Goal: Task Accomplishment & Management: Complete application form

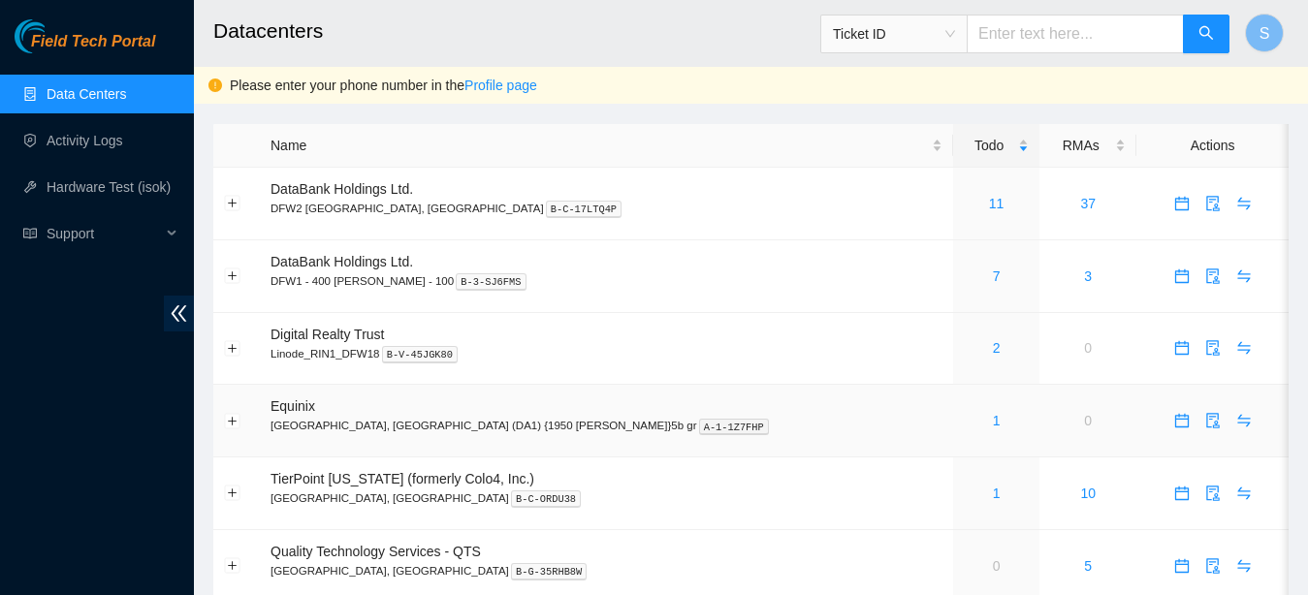
click at [964, 419] on div "1" at bounding box center [997, 420] width 66 height 21
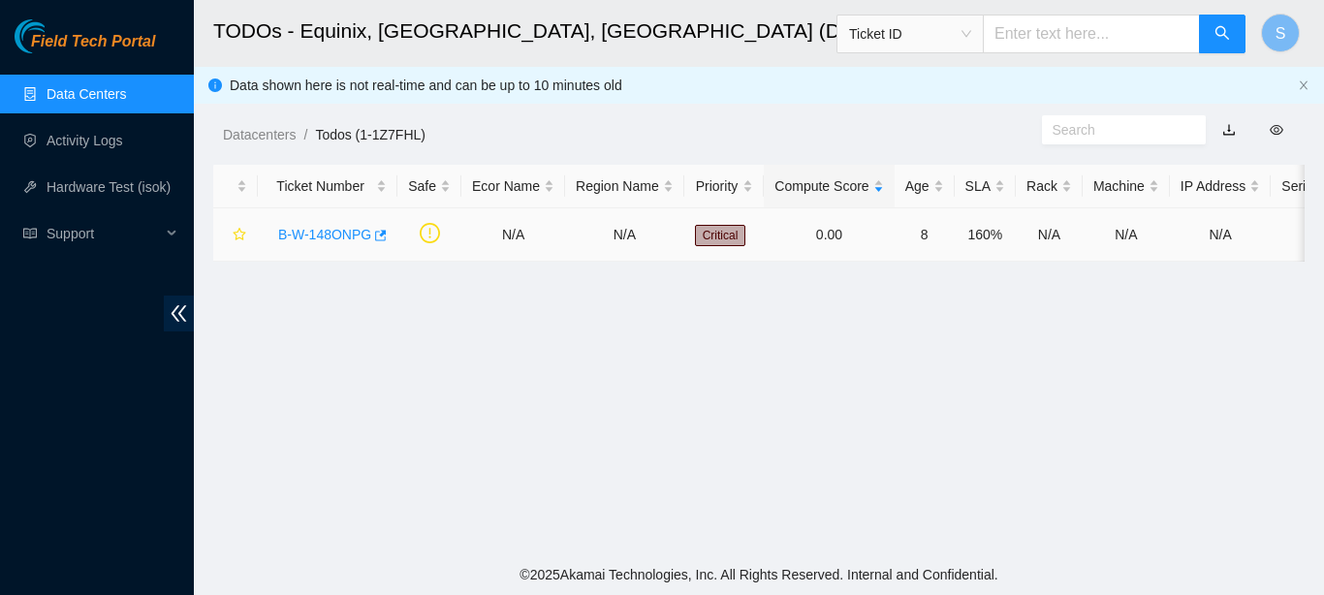
click at [334, 229] on link "B-W-148ONPG" at bounding box center [324, 235] width 93 height 16
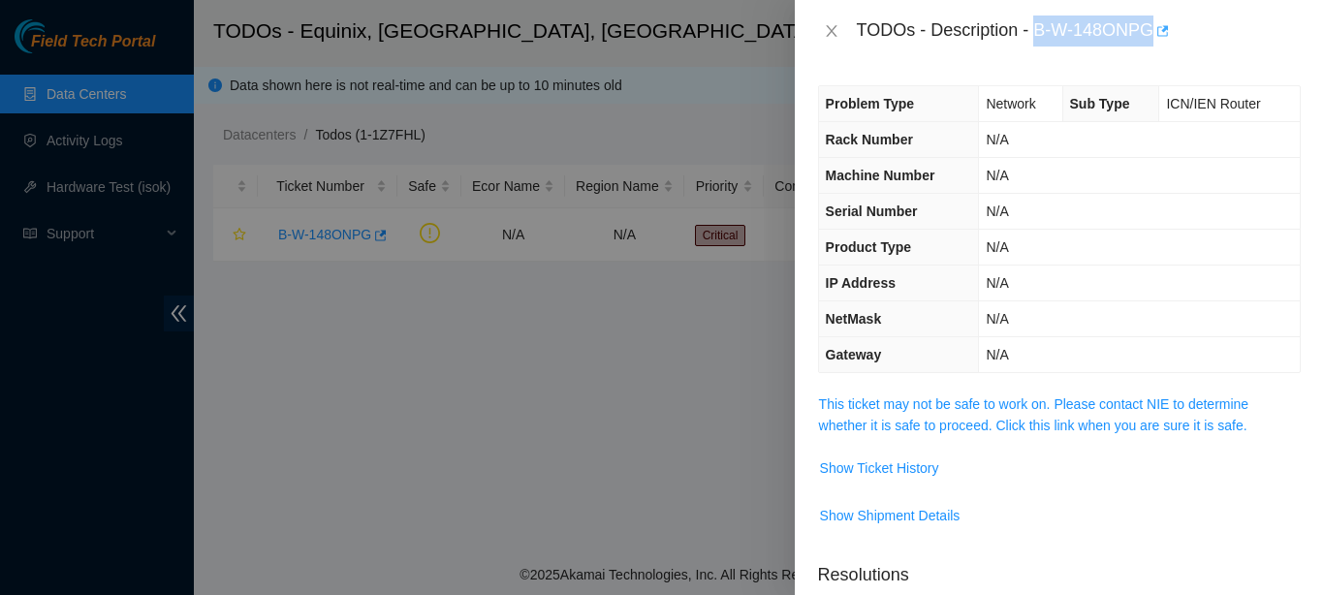
drag, startPoint x: 1029, startPoint y: 29, endPoint x: 1146, endPoint y: 31, distance: 116.3
click at [1146, 31] on div "TODOs - Description - B-W-148ONPG" at bounding box center [1079, 31] width 444 height 31
copy div "B-W-148ONPG"
click at [900, 461] on span "Show Ticket History" at bounding box center [879, 468] width 119 height 21
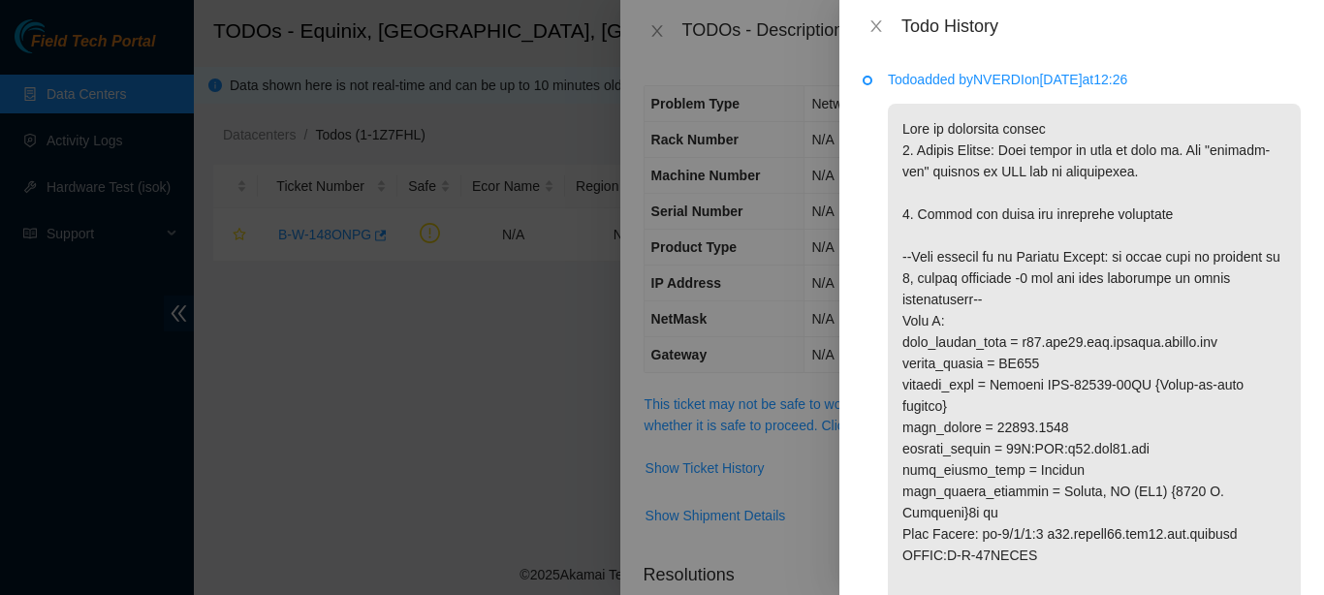
click at [875, 16] on div "Todo History" at bounding box center [1082, 26] width 438 height 21
click at [877, 29] on icon "close" at bounding box center [875, 26] width 11 height 12
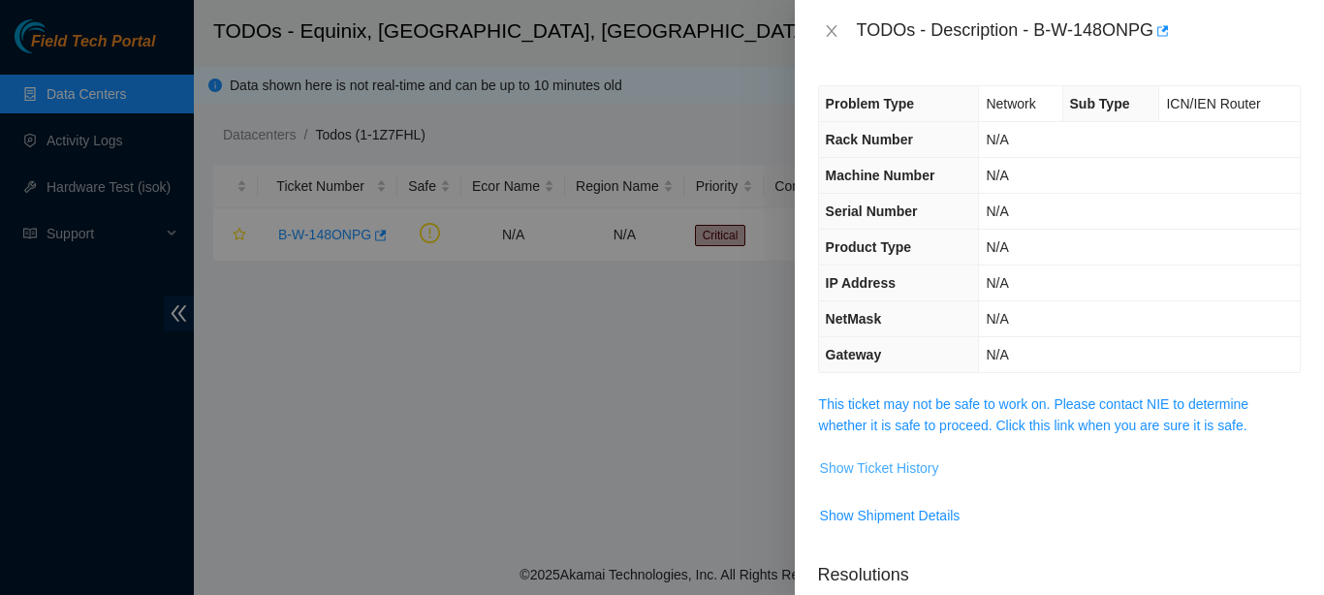
click at [831, 471] on span "Show Ticket History" at bounding box center [879, 468] width 119 height 21
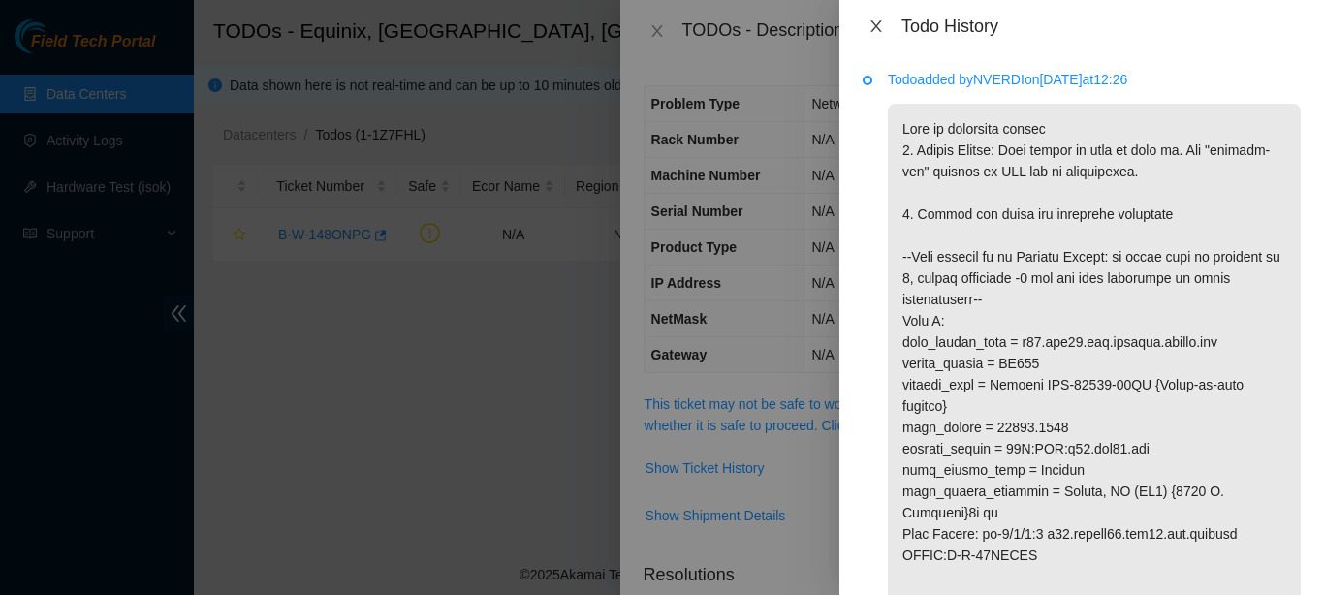
click at [878, 25] on icon "close" at bounding box center [877, 26] width 16 height 16
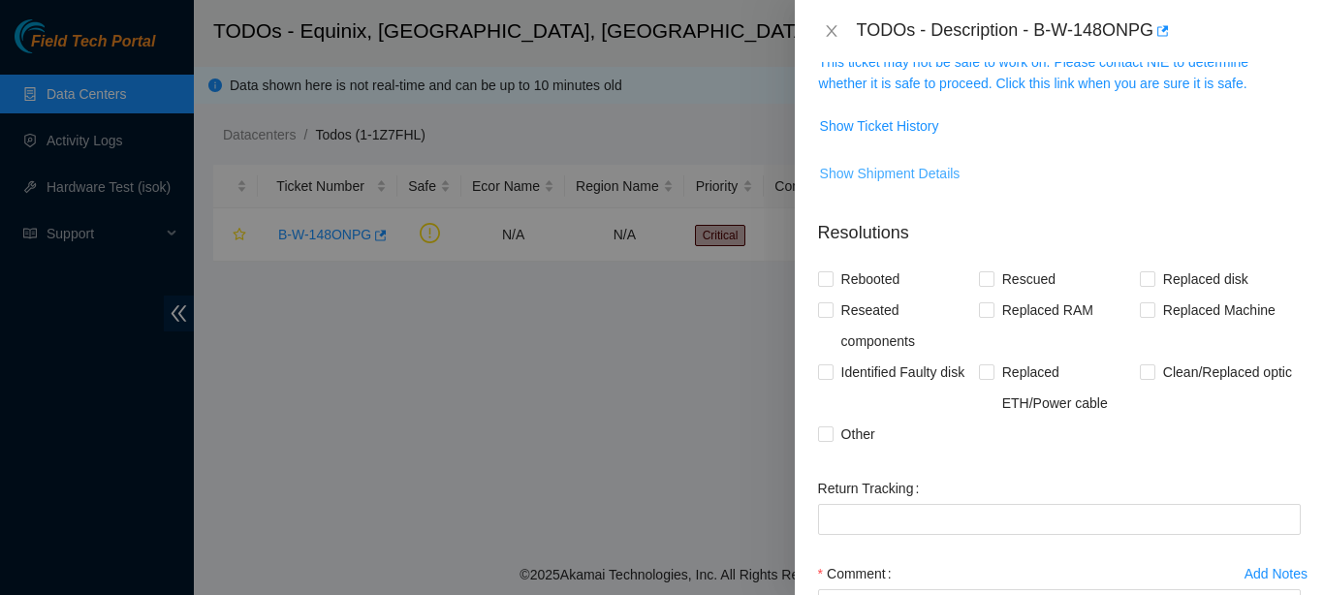
scroll to position [341, 0]
click at [831, 432] on input "Other" at bounding box center [825, 434] width 14 height 14
checkbox input "true"
click at [833, 324] on label "Reseated components" at bounding box center [898, 327] width 161 height 62
click at [832, 317] on input "Reseated components" at bounding box center [825, 310] width 14 height 14
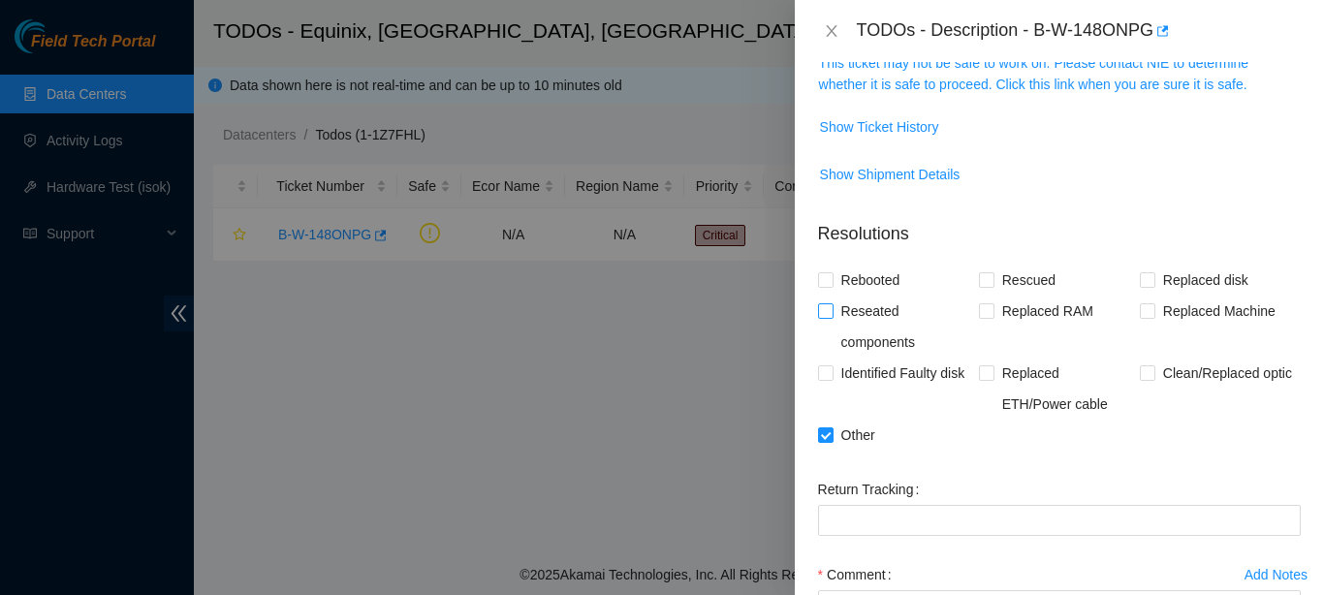
checkbox input "true"
drag, startPoint x: 1143, startPoint y: 375, endPoint x: 1066, endPoint y: 436, distance: 97.9
click at [1066, 436] on div "Rebooted Rescued Replaced disk Reseated components Replaced RAM Replaced Machin…" at bounding box center [1059, 358] width 483 height 186
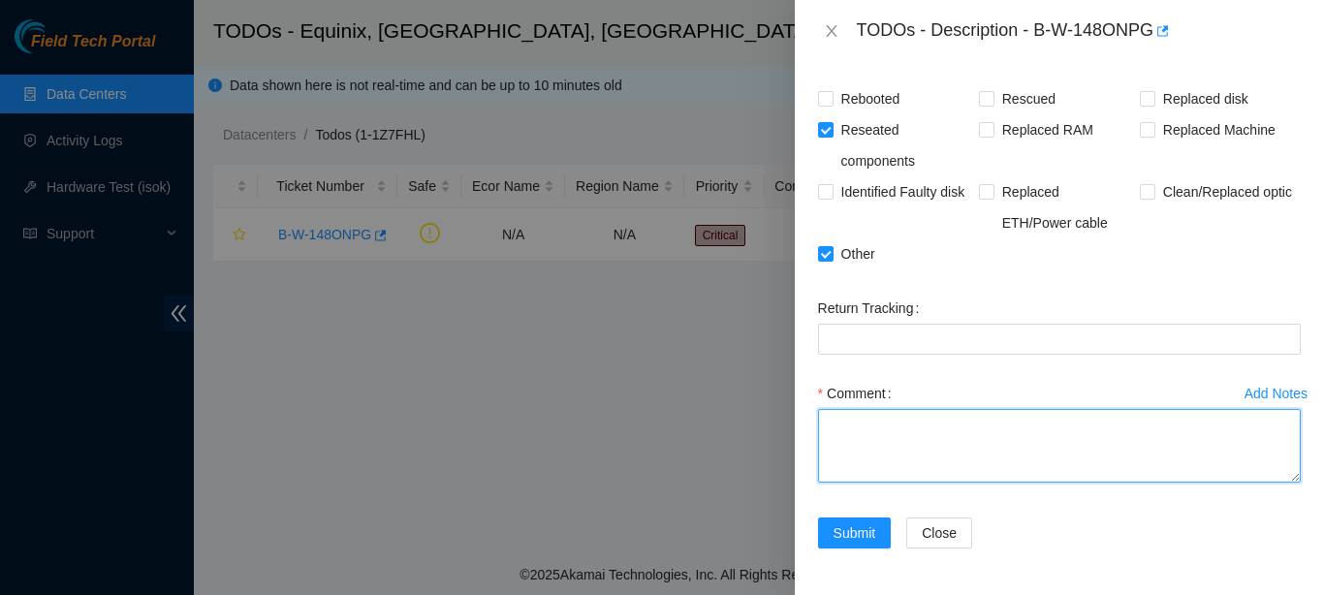
click at [888, 443] on textarea "Comment" at bounding box center [1059, 446] width 483 height 74
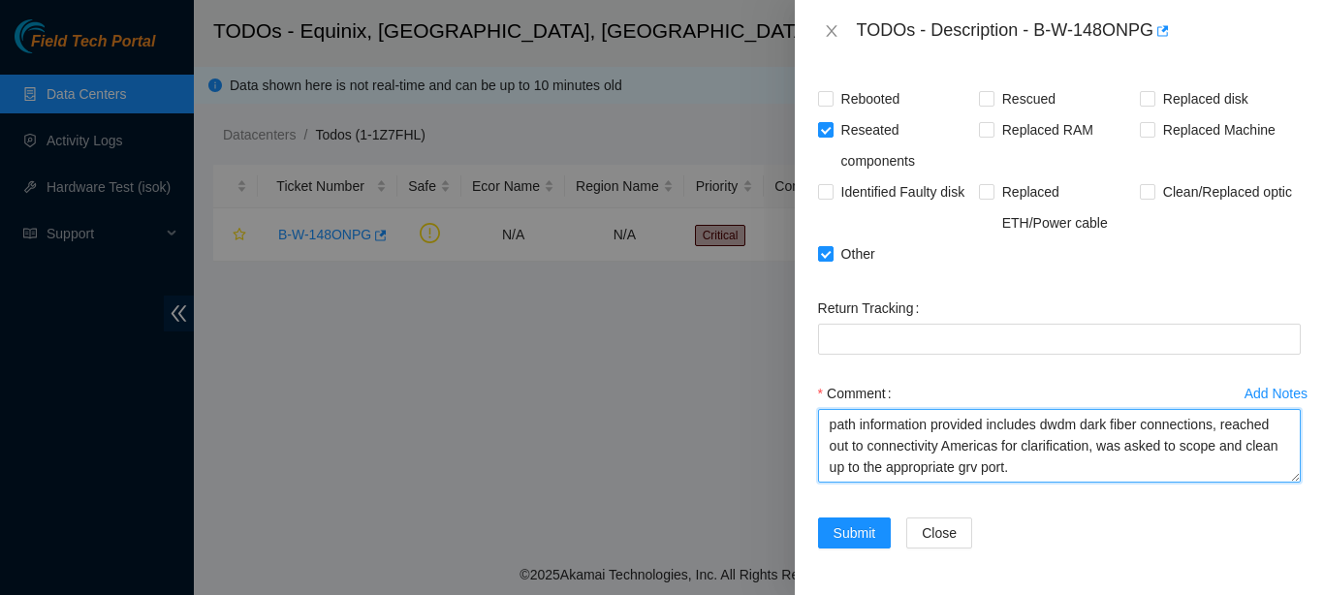
click at [1132, 473] on textarea "path information provided includes dwdm dark fiber connections, reached out to …" at bounding box center [1059, 446] width 483 height 74
paste textarea "You 9/3/2025 9:18 AM • this should be a fairly straight forward path of upstrea…"
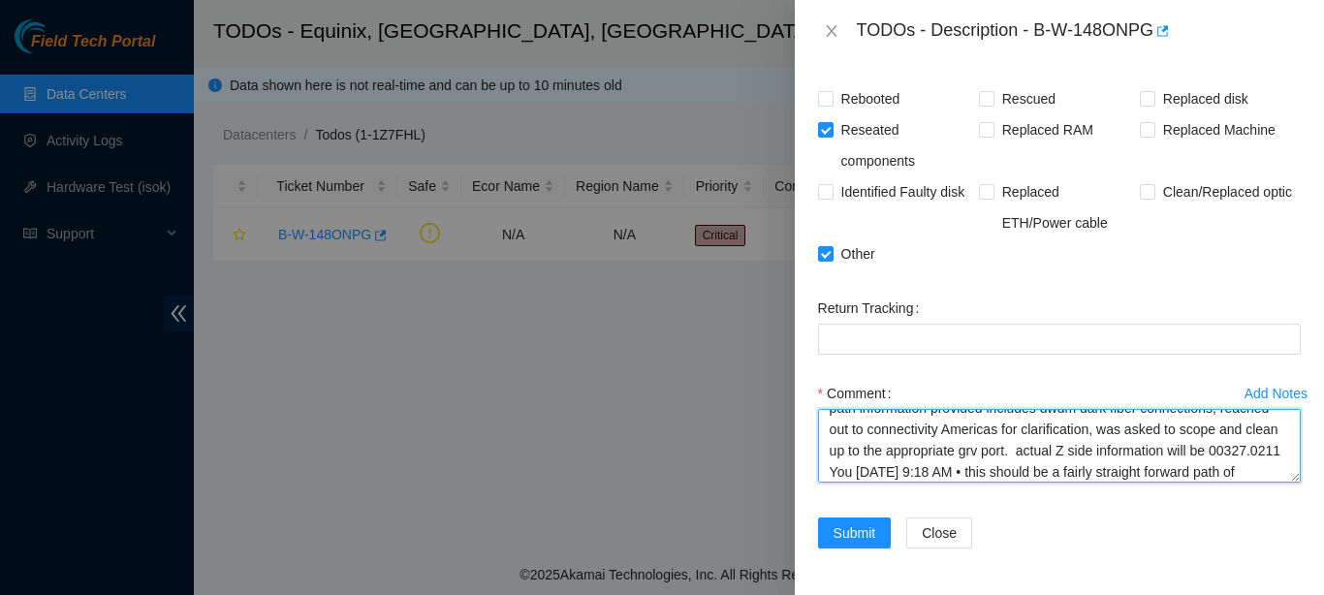
scroll to position [80, 0]
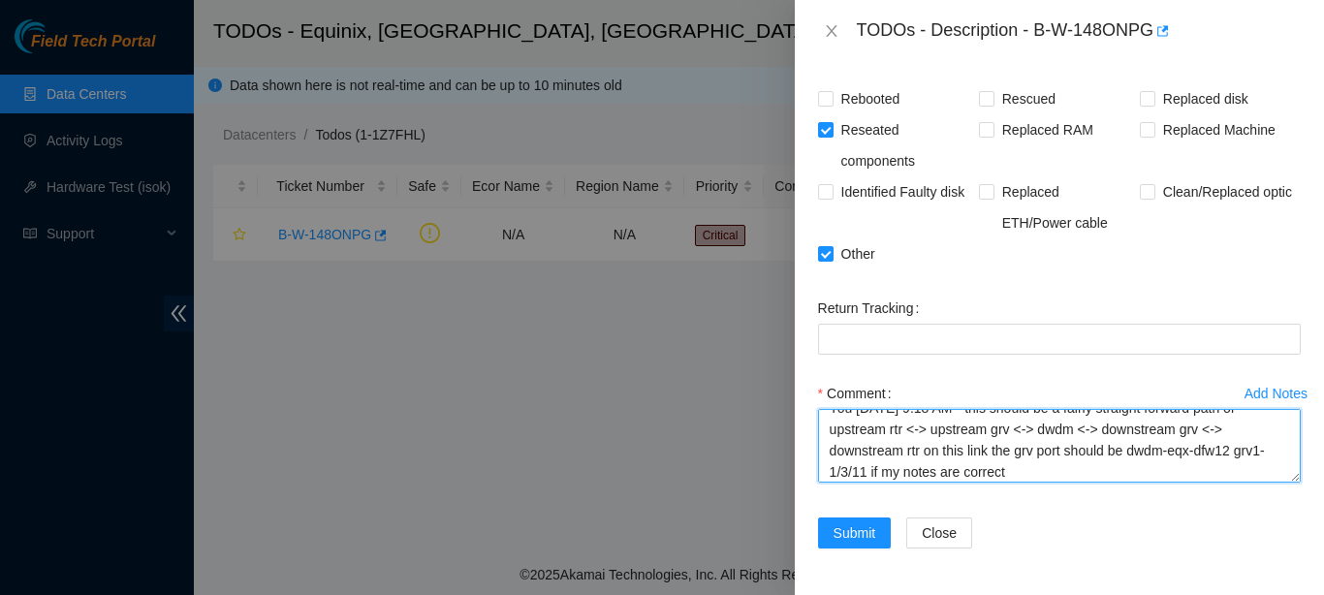
drag, startPoint x: 976, startPoint y: 472, endPoint x: 931, endPoint y: 473, distance: 45.6
click at [931, 473] on textarea "path information provided includes dwdm dark fiber connections, reached out to …" at bounding box center [1059, 446] width 483 height 74
drag, startPoint x: 931, startPoint y: 473, endPoint x: 994, endPoint y: 475, distance: 63.0
click at [994, 475] on textarea "path information provided includes dwdm dark fiber connections, reached out to …" at bounding box center [1059, 446] width 483 height 74
click at [1255, 474] on textarea "path information provided includes dwdm dark fiber connections, reached out to …" at bounding box center [1059, 446] width 483 height 74
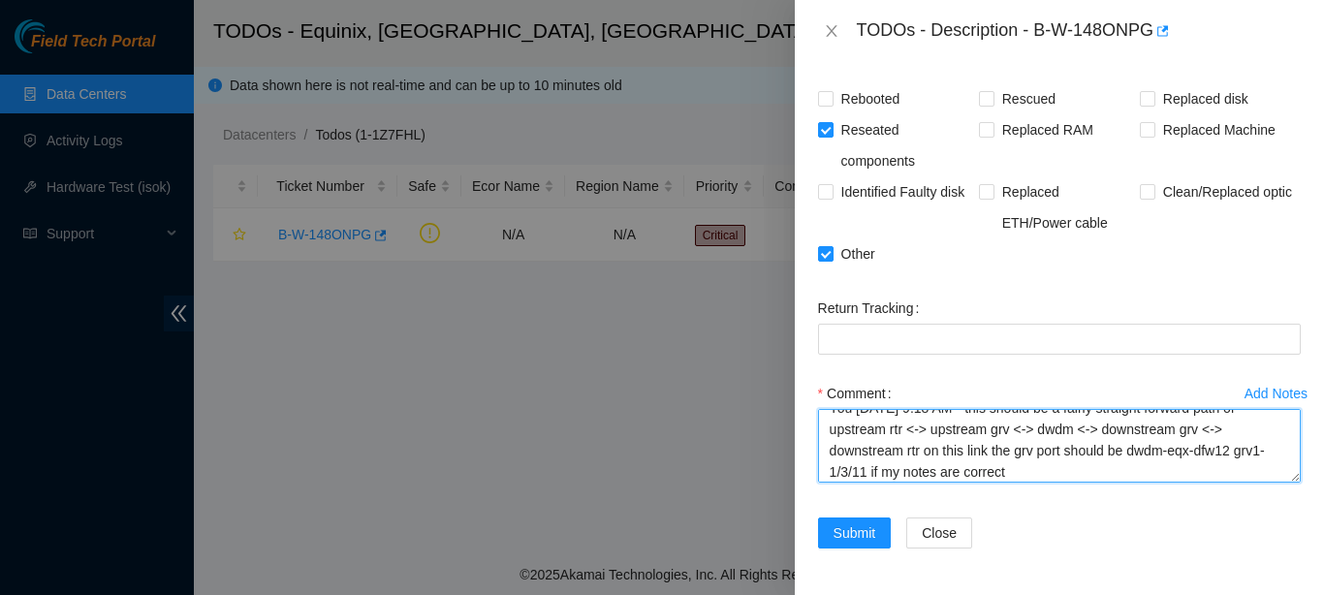
click at [1255, 474] on textarea "path information provided includes dwdm dark fiber connections, reached out to …" at bounding box center [1059, 446] width 483 height 74
drag, startPoint x: 924, startPoint y: 470, endPoint x: 814, endPoint y: 439, distance: 113.8
click at [818, 439] on textarea "path information provided includes dwdm dark fiber connections, reached out to …" at bounding box center [1059, 446] width 483 height 74
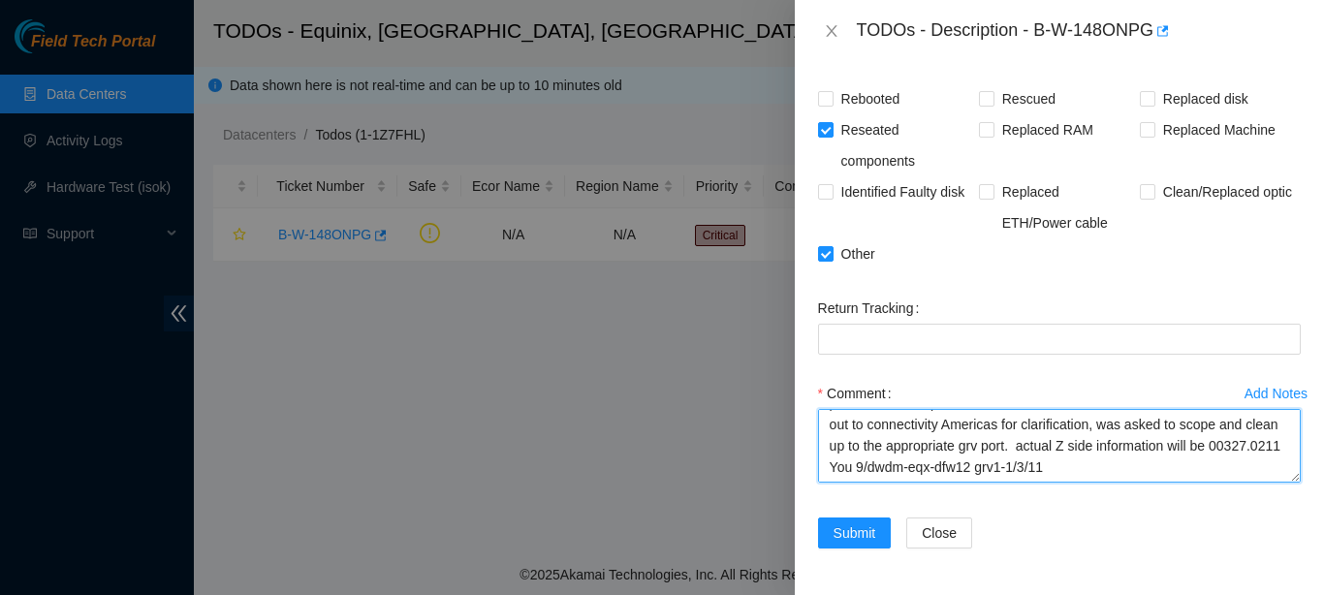
scroll to position [21, 0]
click at [1203, 467] on textarea "path information provided includes dwdm dark fiber connections, reached out to …" at bounding box center [1059, 446] width 483 height 74
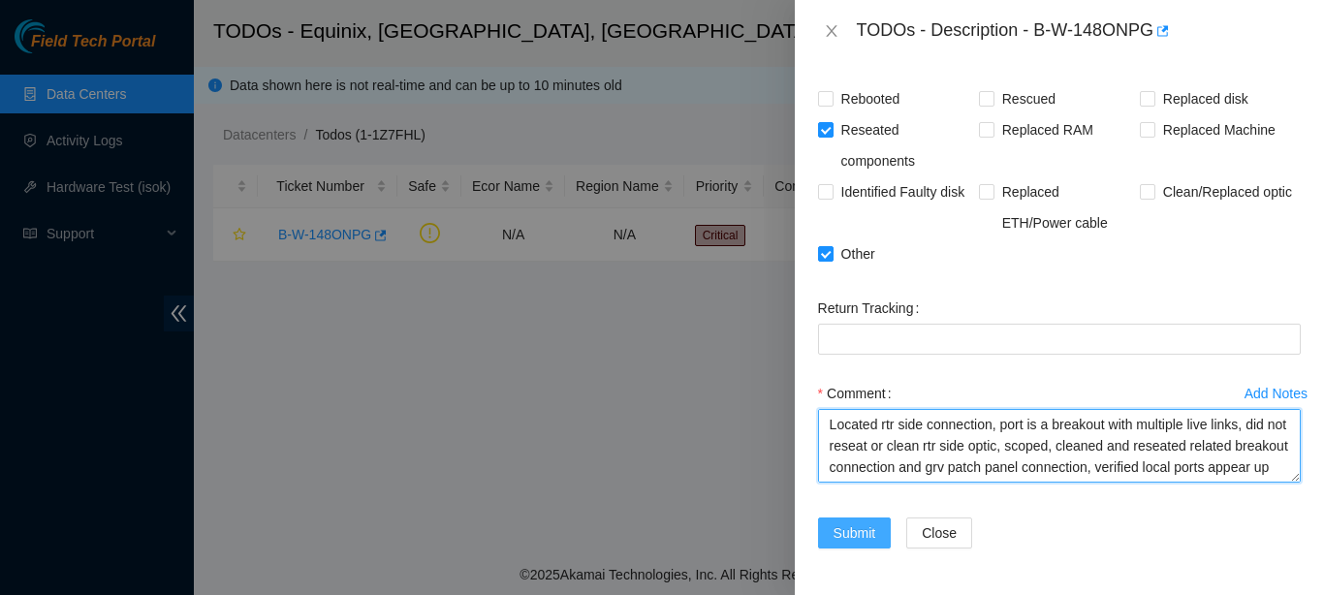
type textarea "path information provided includes dwdm dark fiber connections, reached out to …"
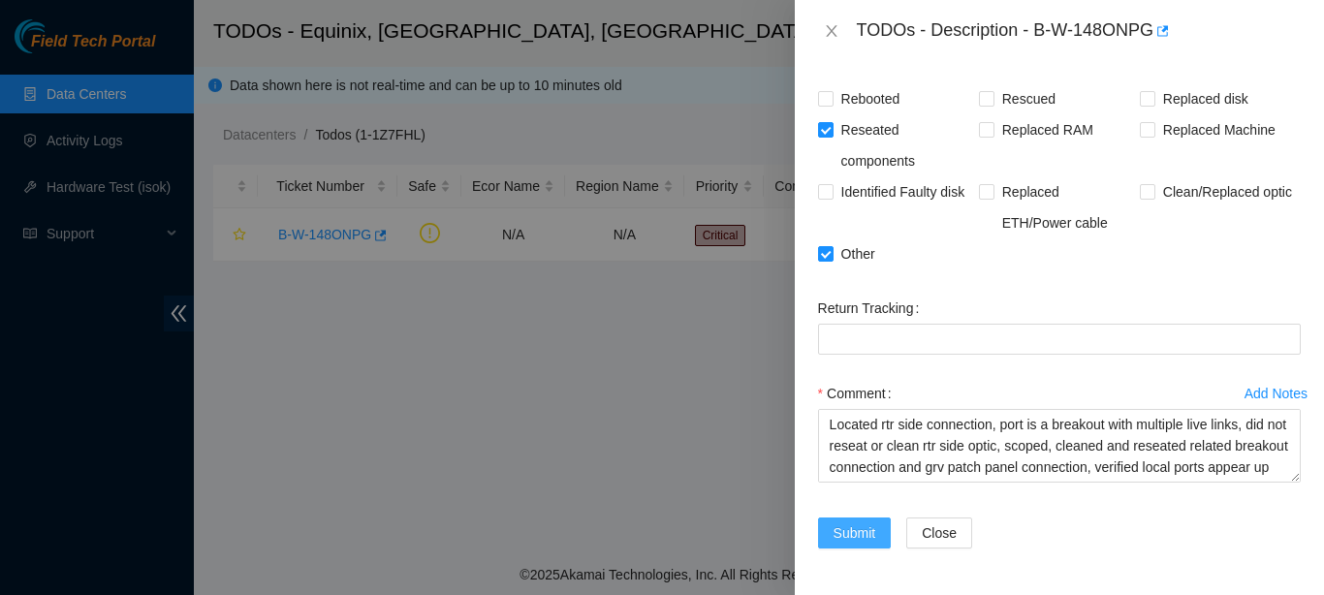
click at [843, 531] on span "Submit" at bounding box center [855, 532] width 43 height 21
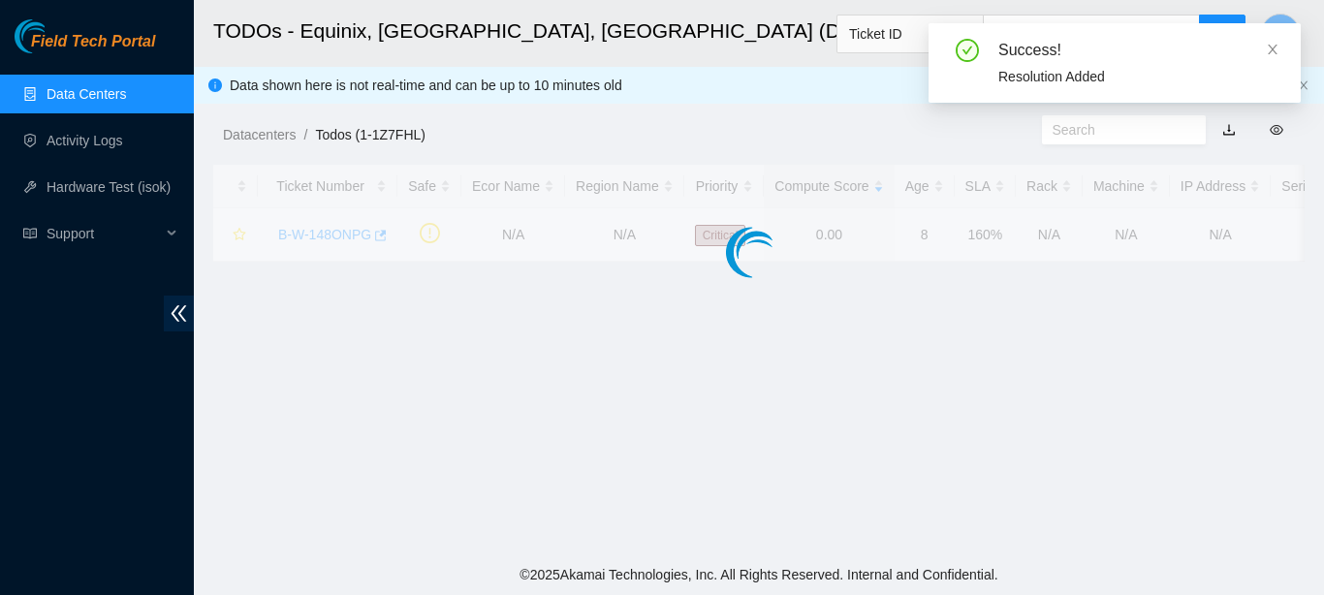
scroll to position [572, 0]
